Goal: Check status: Check status

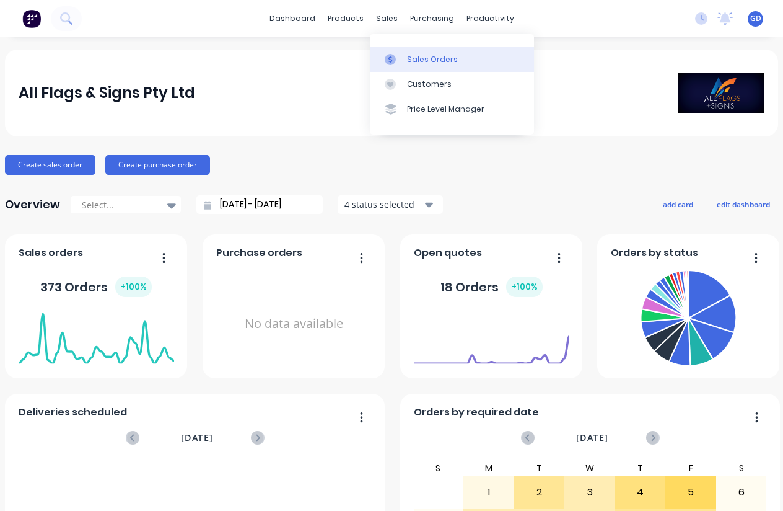
click at [428, 62] on div "Sales Orders" at bounding box center [432, 59] width 51 height 11
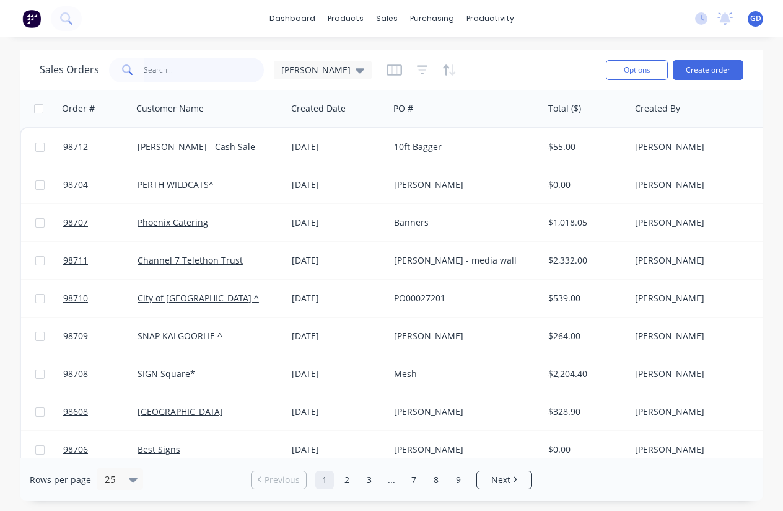
click at [160, 74] on input "text" at bounding box center [204, 70] width 121 height 25
paste input "98664"
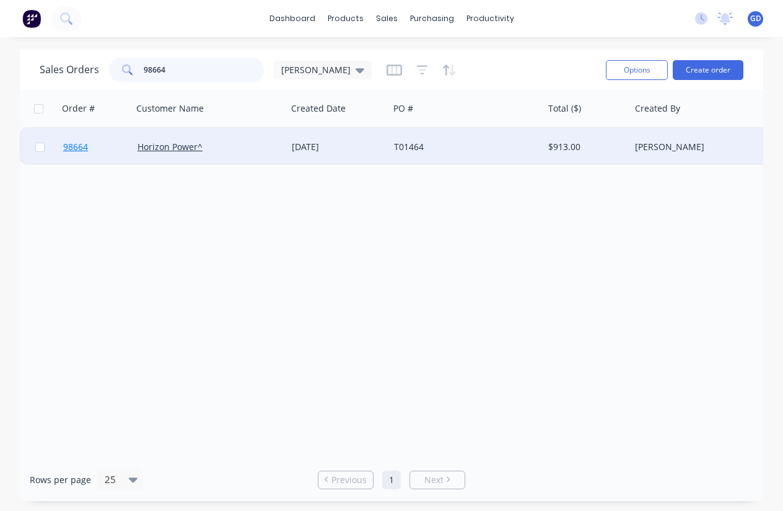
type input "98664"
click at [84, 148] on span "98664" at bounding box center [75, 147] width 25 height 12
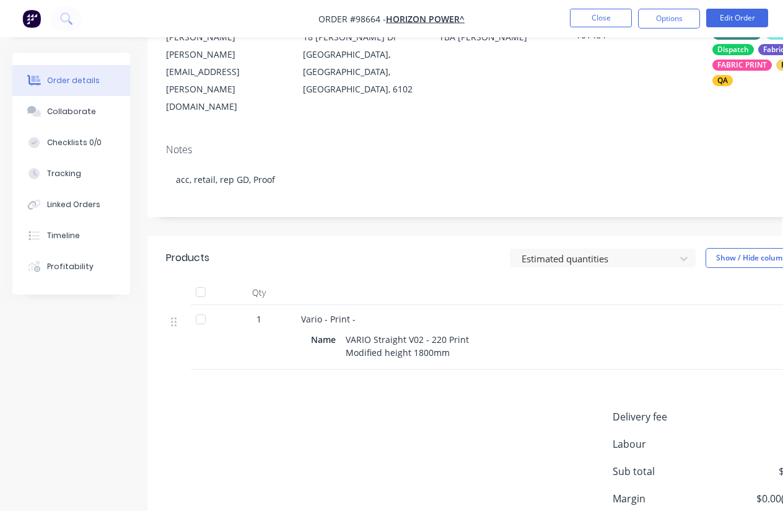
scroll to position [0, 1]
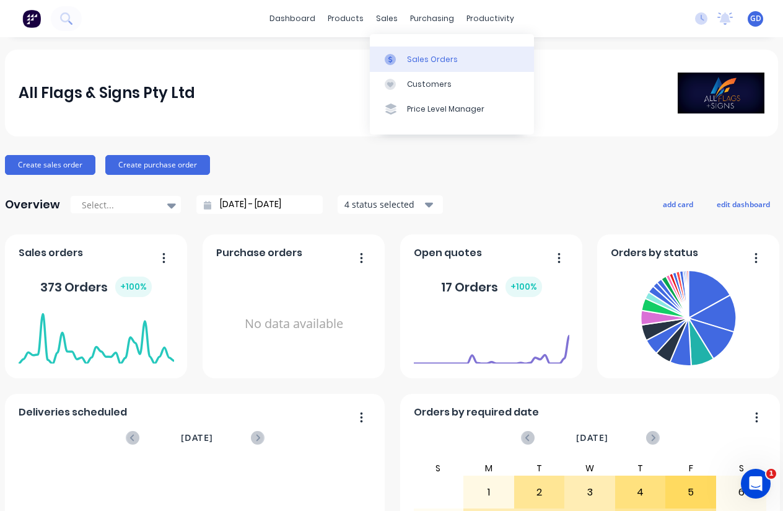
click at [416, 54] on div "Sales Orders" at bounding box center [432, 59] width 51 height 11
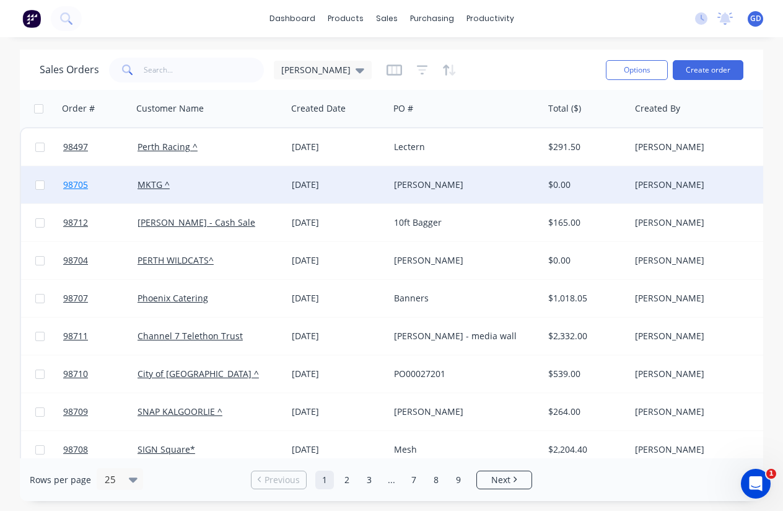
click at [79, 183] on span "98705" at bounding box center [75, 184] width 25 height 12
